Goal: Task Accomplishment & Management: Manage account settings

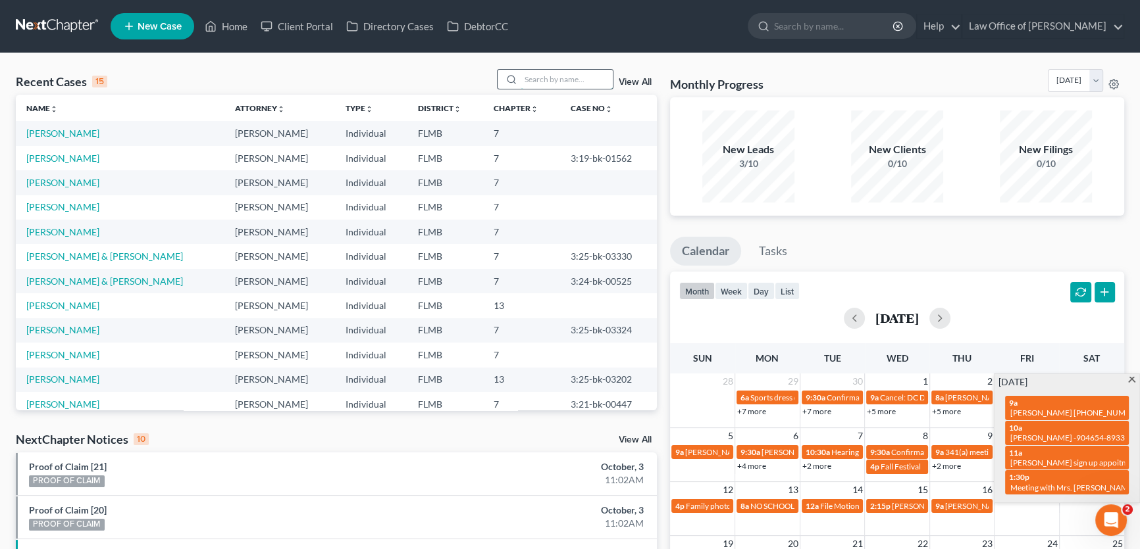
click at [576, 70] on input "search" at bounding box center [566, 79] width 92 height 19
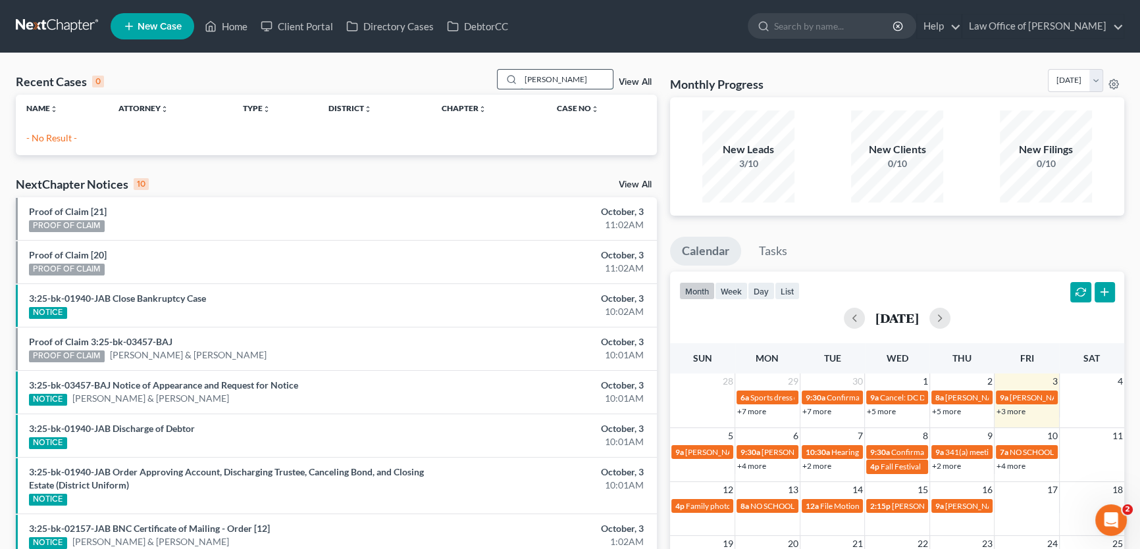
click at [570, 70] on input "[PERSON_NAME]" at bounding box center [566, 79] width 92 height 19
drag, startPoint x: 553, startPoint y: 70, endPoint x: 353, endPoint y: 50, distance: 200.3
click at [353, 50] on div "Home New Case Client Portal Directory Cases DebtorCC Law Office of [PERSON_NAME…" at bounding box center [570, 380] width 1140 height 760
type input "[PERSON_NAME]"
click at [640, 80] on link "View All" at bounding box center [635, 82] width 33 height 9
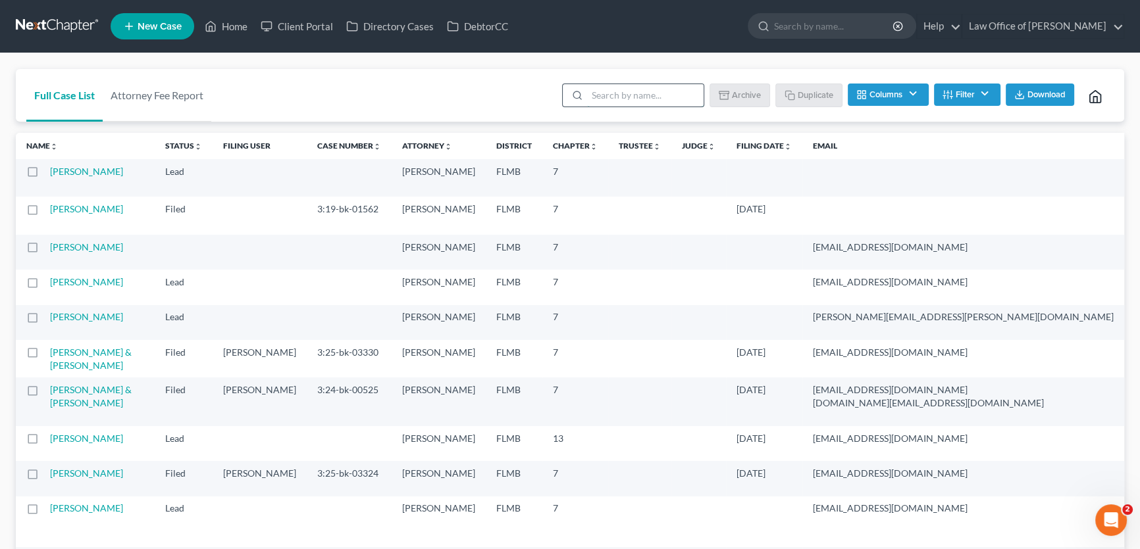
click at [664, 86] on input "search" at bounding box center [645, 95] width 116 height 22
type input "[PERSON_NAME]"
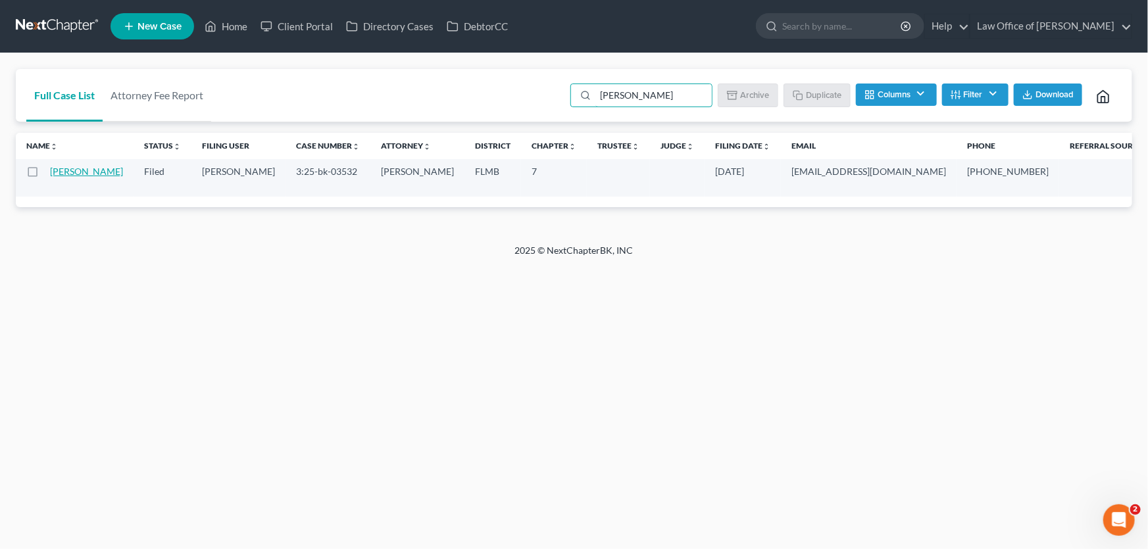
click at [58, 172] on link "[PERSON_NAME]" at bounding box center [86, 171] width 73 height 11
